Goal: Information Seeking & Learning: Understand process/instructions

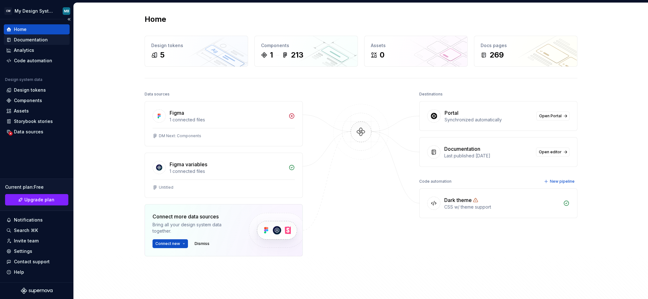
click at [37, 40] on div "Documentation" at bounding box center [31, 40] width 34 height 6
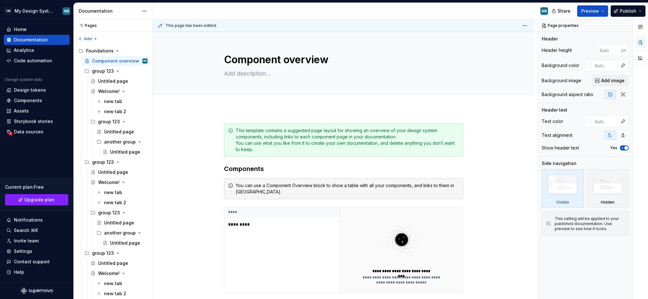
type textarea "*"
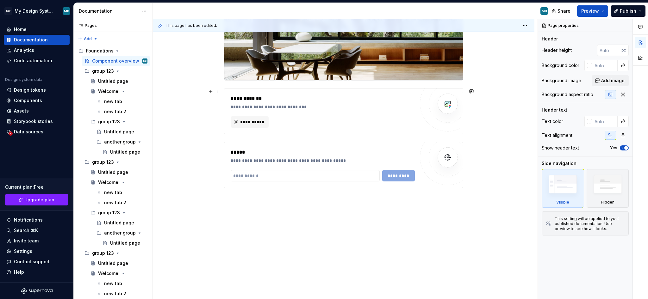
scroll to position [533, 0]
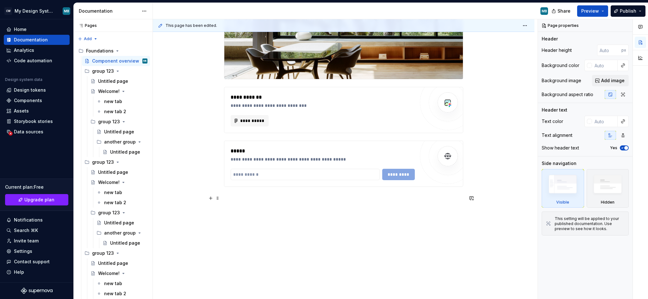
click at [272, 198] on p at bounding box center [343, 199] width 239 height 8
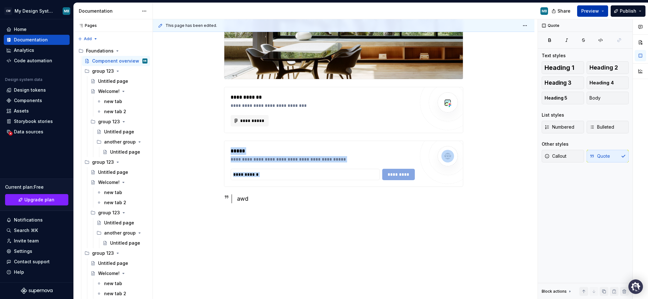
copy div "**********"
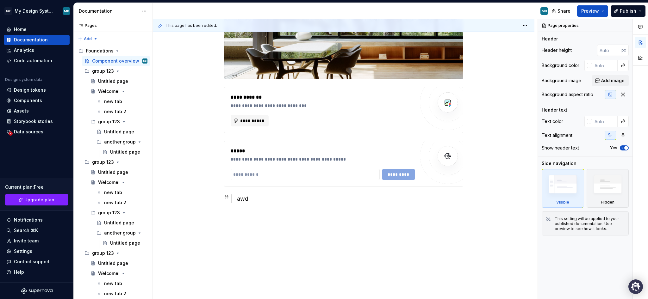
type textarea "*"
